Goal: Information Seeking & Learning: Learn about a topic

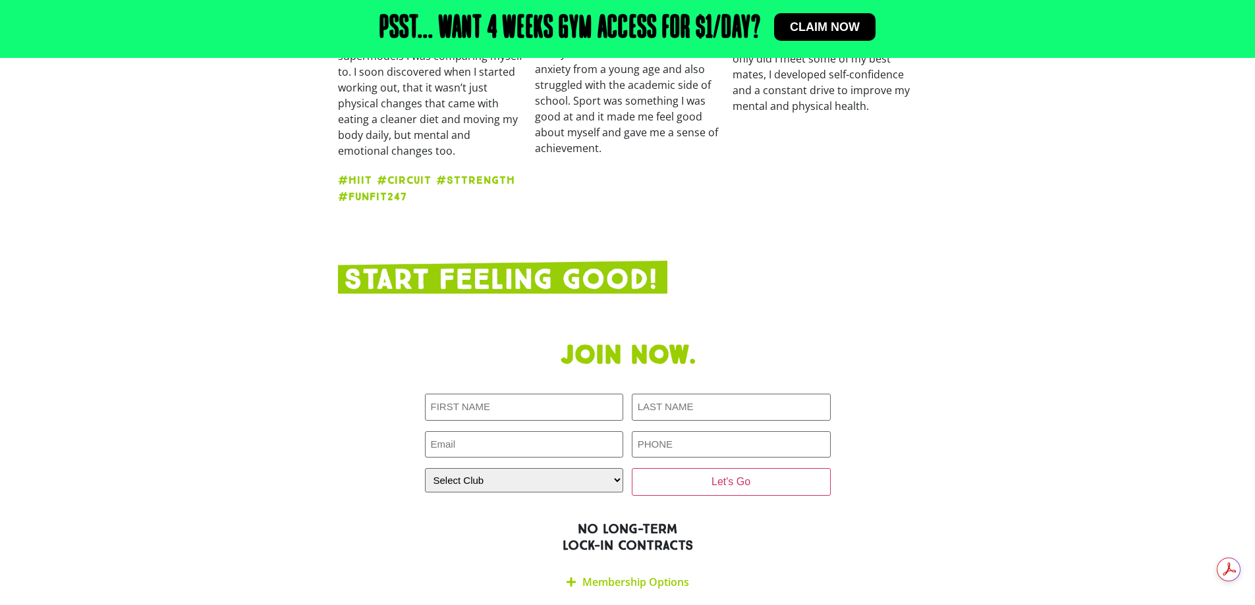
scroll to position [2042, 0]
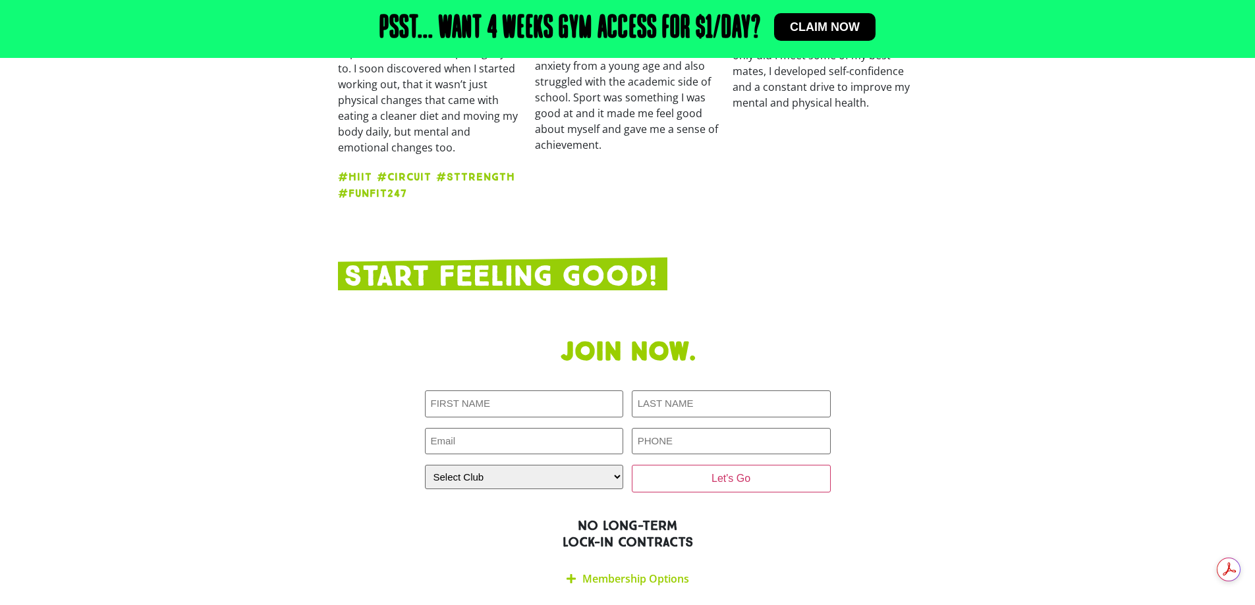
click at [609, 572] on link "Membership Options" at bounding box center [635, 579] width 107 height 14
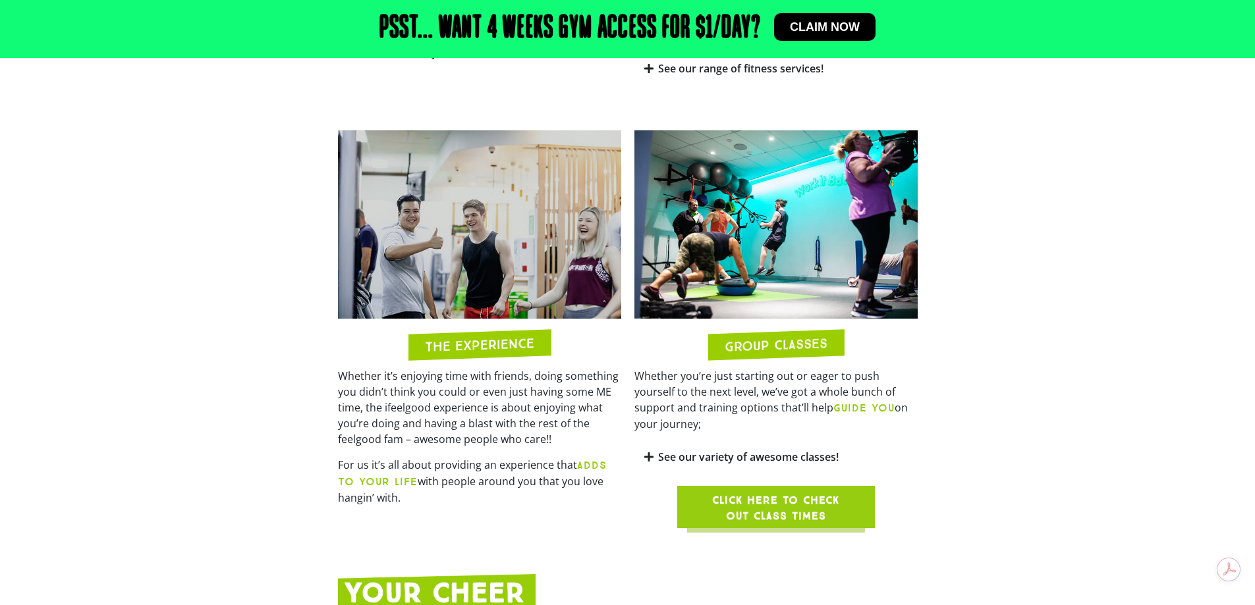
scroll to position [725, 0]
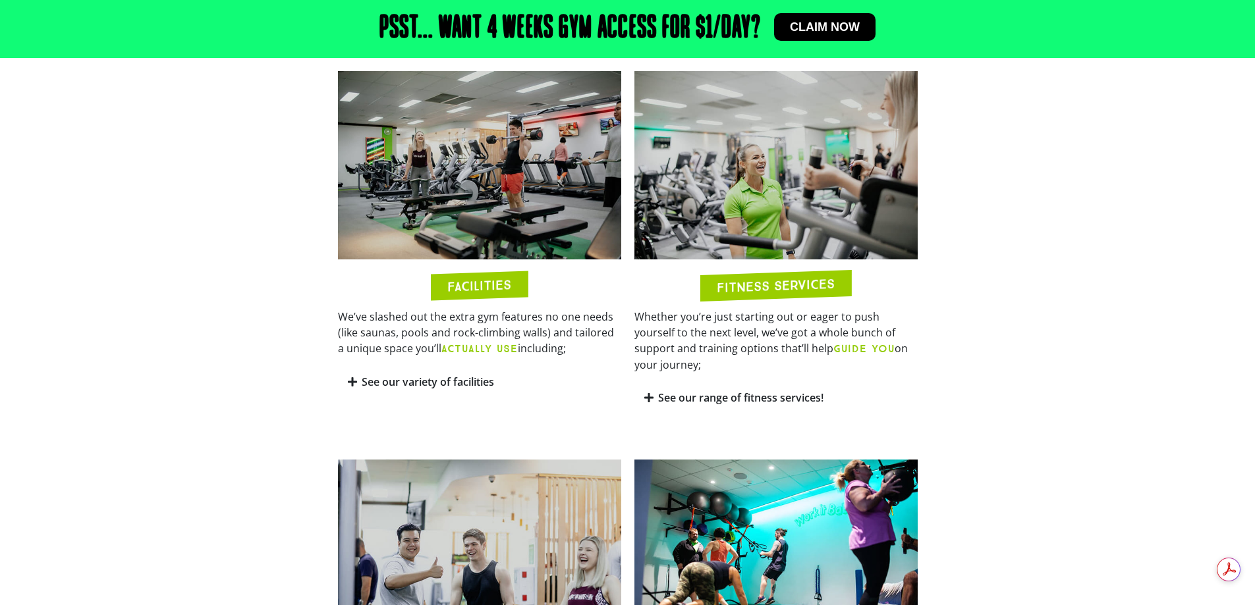
click at [450, 383] on link "See our variety of facilities" at bounding box center [428, 382] width 132 height 14
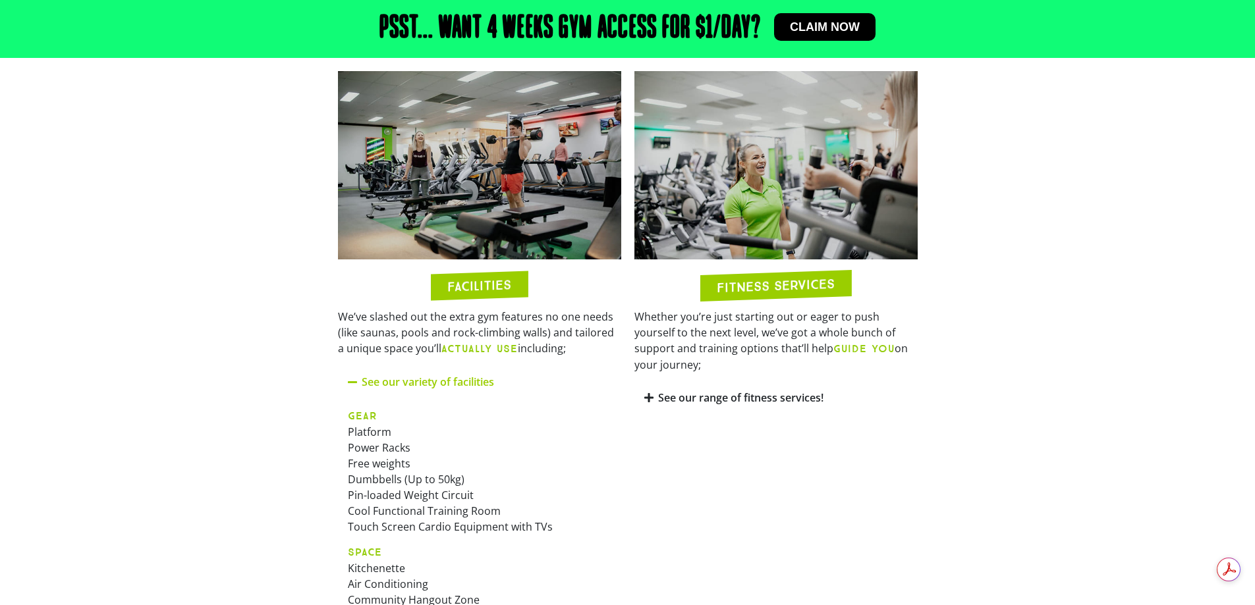
click at [814, 391] on link "See our range of fitness services!" at bounding box center [740, 398] width 165 height 14
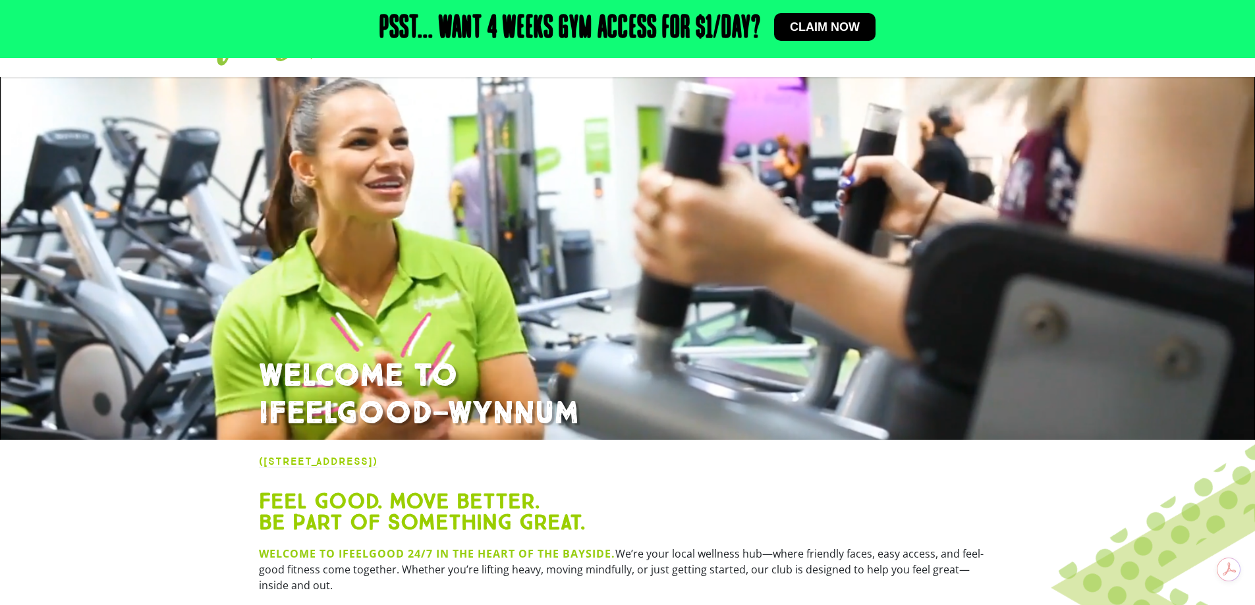
scroll to position [0, 0]
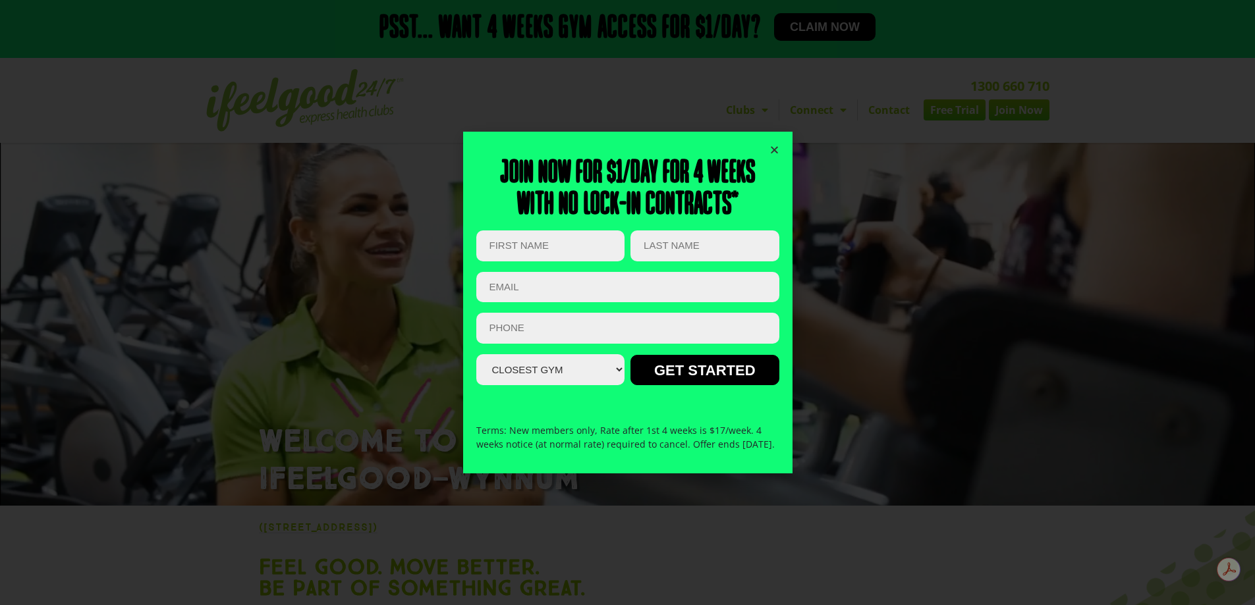
click at [590, 376] on select "Closest Gym Alexandra Hills Calamvale Coopers Plains Middle Park Oxley Park Rid…" at bounding box center [550, 369] width 148 height 31
drag, startPoint x: 595, startPoint y: 372, endPoint x: 596, endPoint y: 364, distance: 7.9
click at [595, 372] on select "Closest Gym Alexandra Hills Calamvale Coopers Plains Middle Park Oxley Park Rid…" at bounding box center [550, 369] width 148 height 31
click at [777, 145] on icon "Close" at bounding box center [774, 150] width 10 height 10
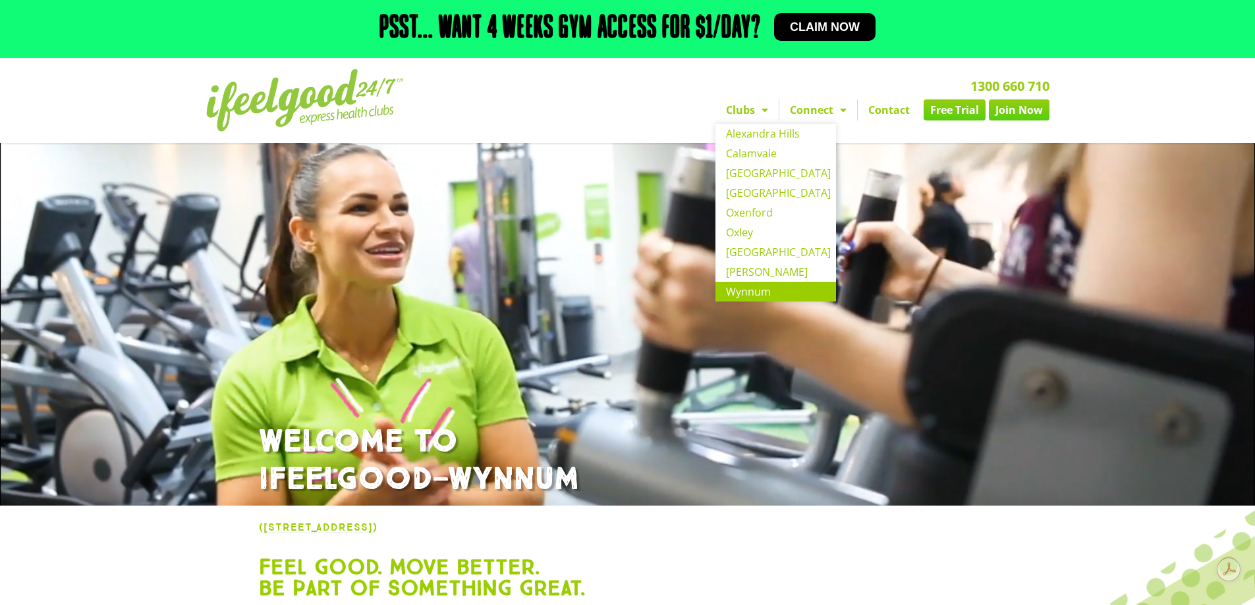
click at [743, 111] on link "Clubs" at bounding box center [746, 109] width 63 height 21
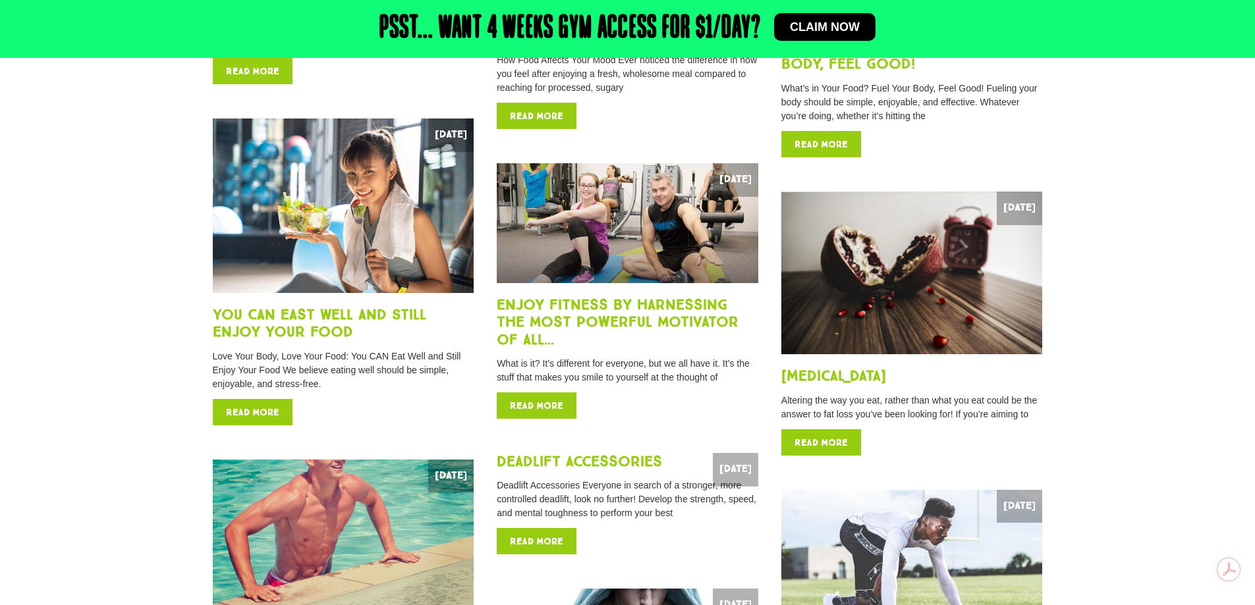
scroll to position [725, 0]
